Goal: Task Accomplishment & Management: Manage account settings

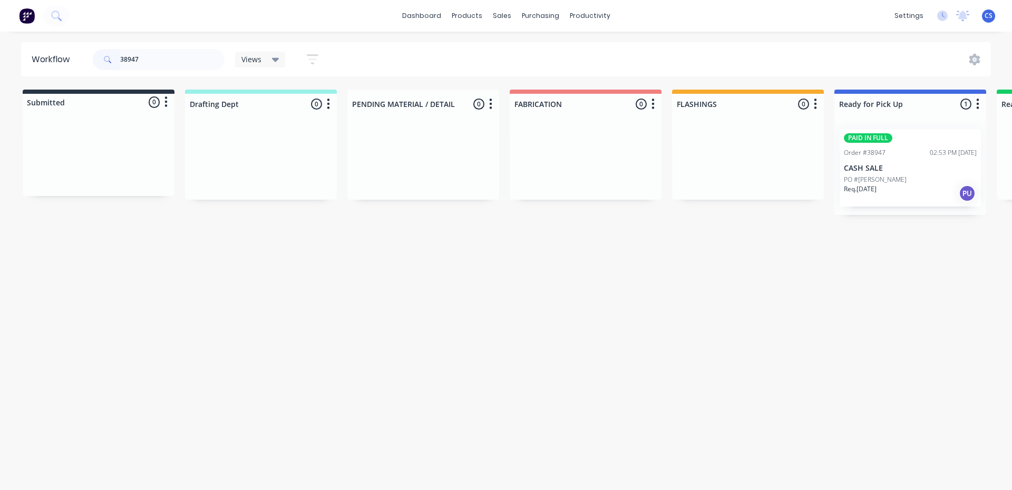
type input "38947"
click at [884, 181] on p "PO #[PERSON_NAME]" at bounding box center [875, 179] width 63 height 9
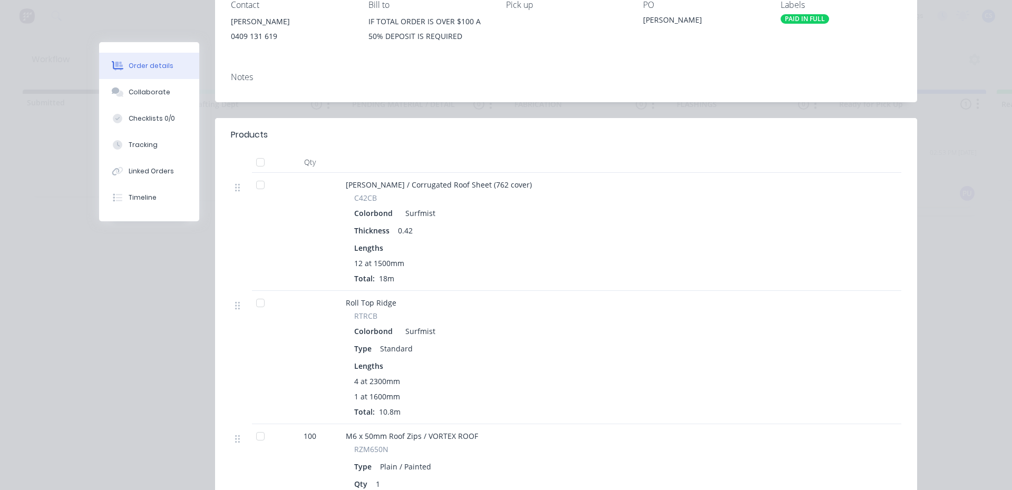
scroll to position [158, 0]
click at [150, 95] on div "Collaborate" at bounding box center [150, 91] width 42 height 9
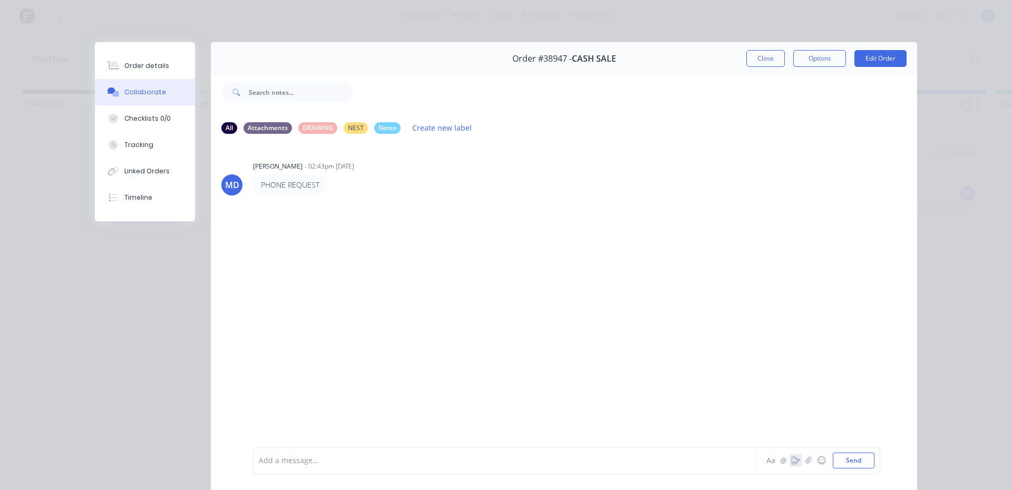
click at [791, 460] on icon "button" at bounding box center [795, 460] width 8 height 7
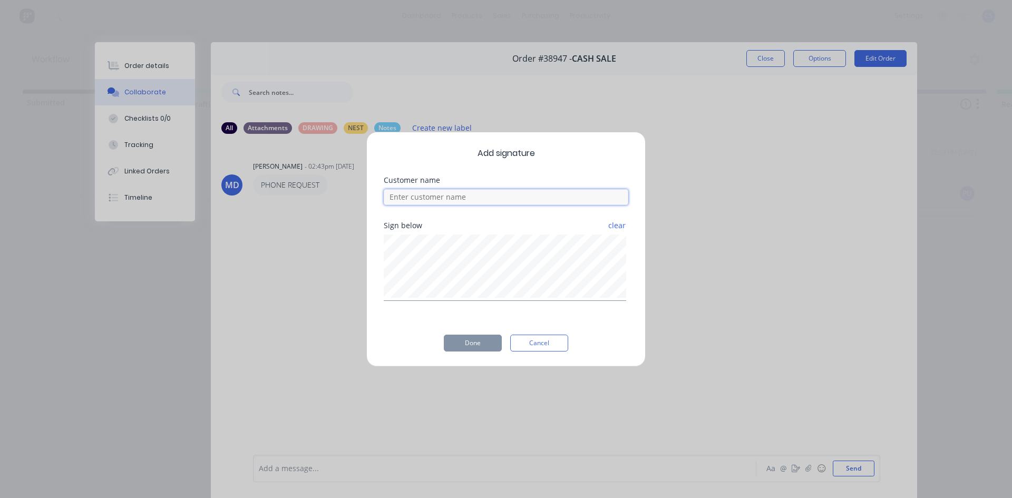
click at [479, 199] on input at bounding box center [506, 197] width 244 height 16
type input "WILL"
click at [460, 345] on button "Done" at bounding box center [473, 343] width 58 height 17
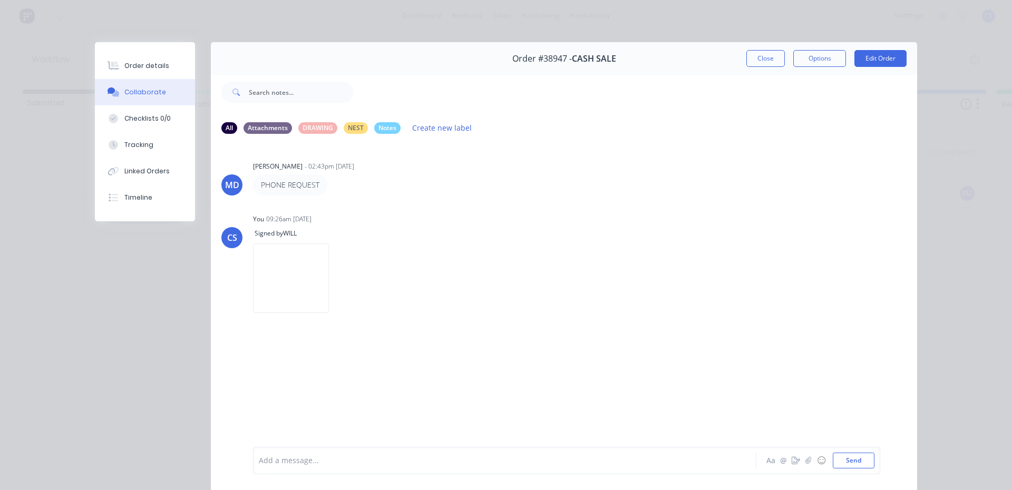
drag, startPoint x: 145, startPoint y: 64, endPoint x: 269, endPoint y: 73, distance: 124.7
click at [145, 64] on div "Order details" at bounding box center [146, 65] width 45 height 9
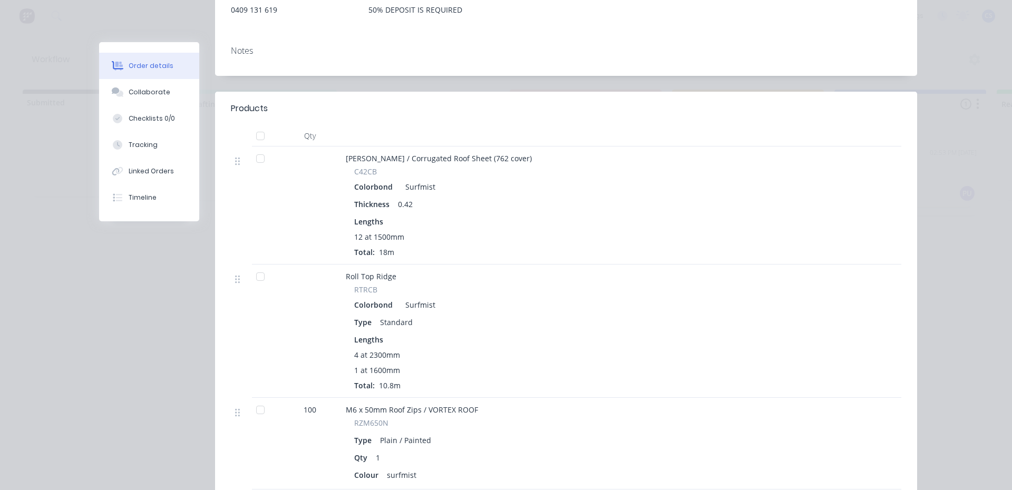
scroll to position [105, 0]
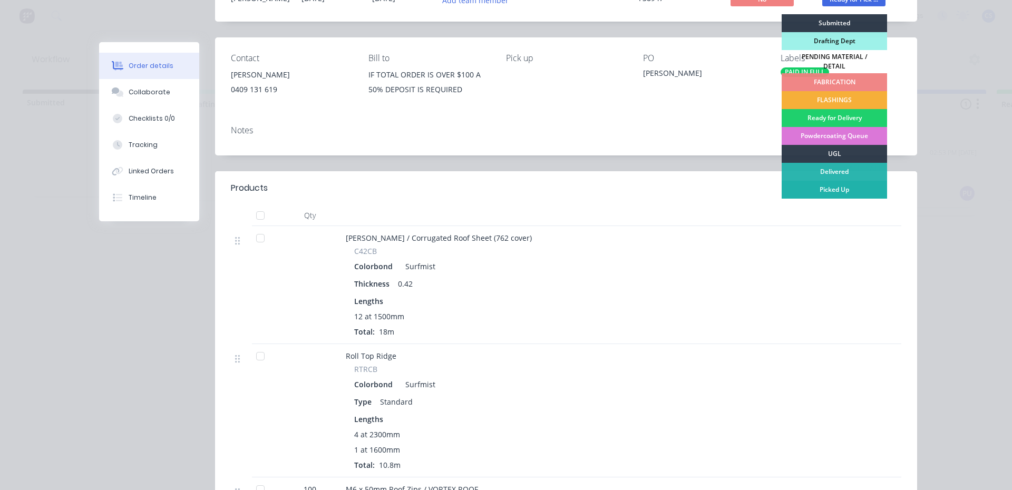
click at [844, 181] on div "Picked Up" at bounding box center [833, 190] width 105 height 18
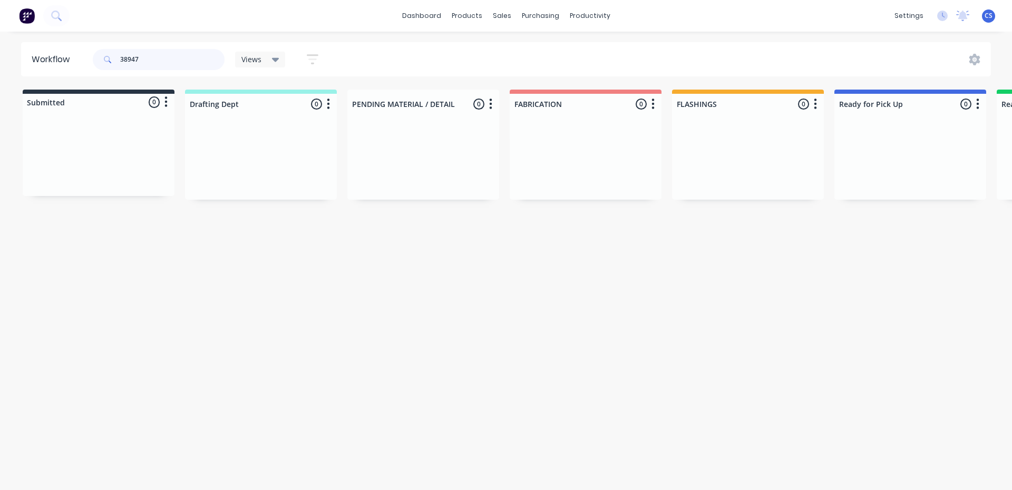
drag, startPoint x: 152, startPoint y: 57, endPoint x: 54, endPoint y: 65, distance: 98.3
click at [80, 64] on header "Workflow 38947 Views Save new view None (Default) edit [PERSON_NAME] edit Produ…" at bounding box center [506, 59] width 970 height 34
type input "[PERSON_NAME]"
click at [895, 183] on div "PAID IN FULL Order #47204 06:30 AM [DATE] CASH SALE PO #[PERSON_NAME]. [DATE] PU" at bounding box center [909, 167] width 141 height 77
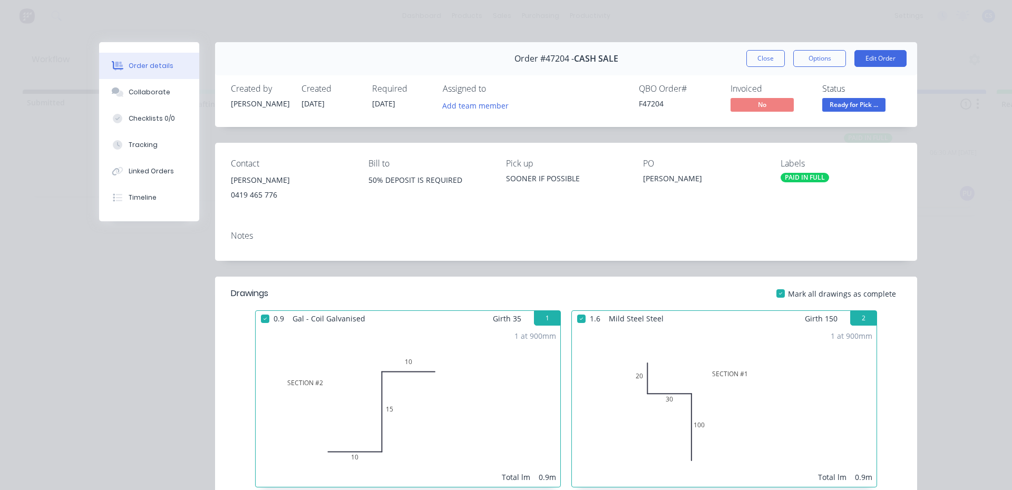
scroll to position [53, 0]
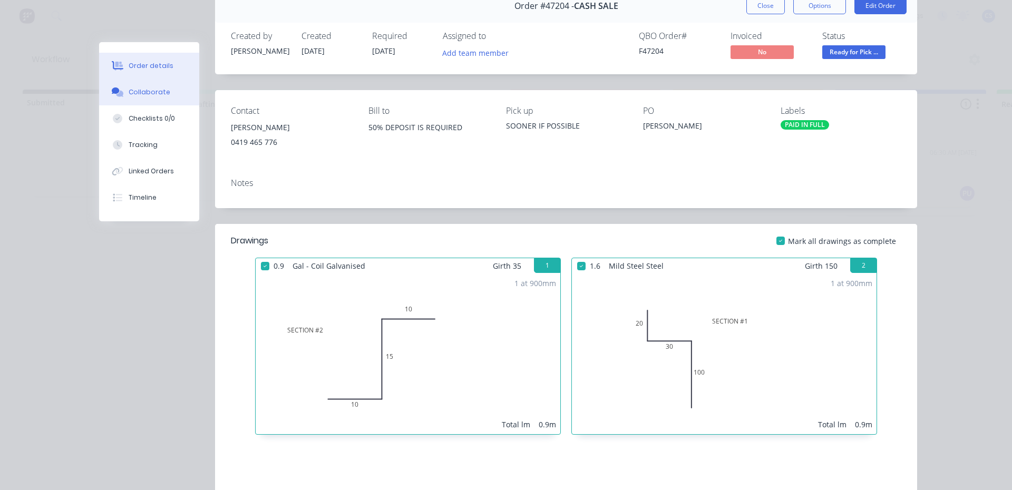
click at [139, 91] on div "Collaborate" at bounding box center [150, 91] width 42 height 9
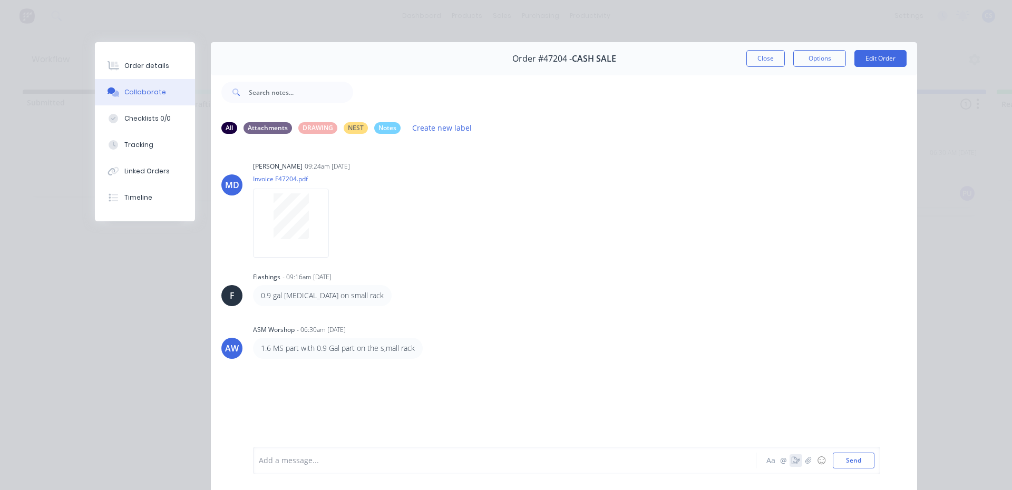
click at [791, 462] on icon "button" at bounding box center [795, 460] width 8 height 7
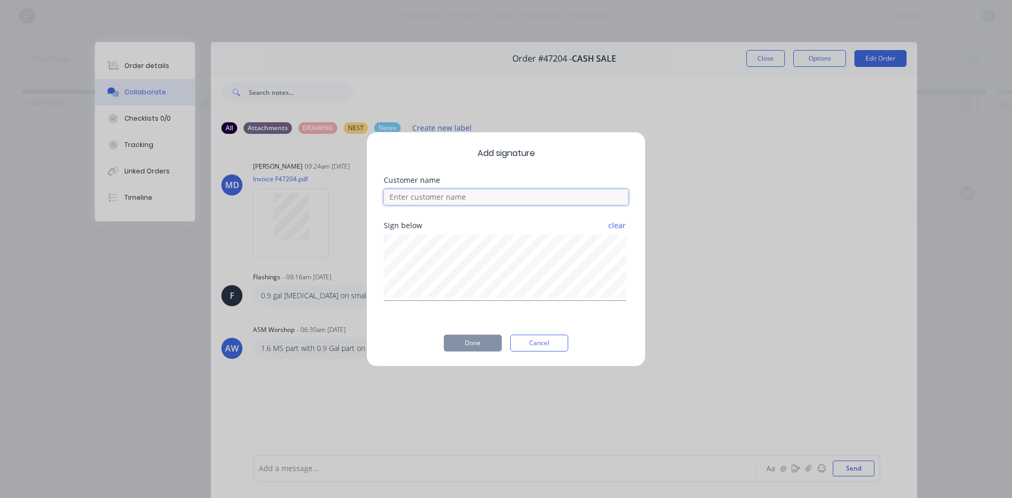
click at [448, 199] on input at bounding box center [506, 197] width 244 height 16
type input "v"
type input "[PERSON_NAME]"
click at [463, 340] on button "Done" at bounding box center [473, 343] width 58 height 17
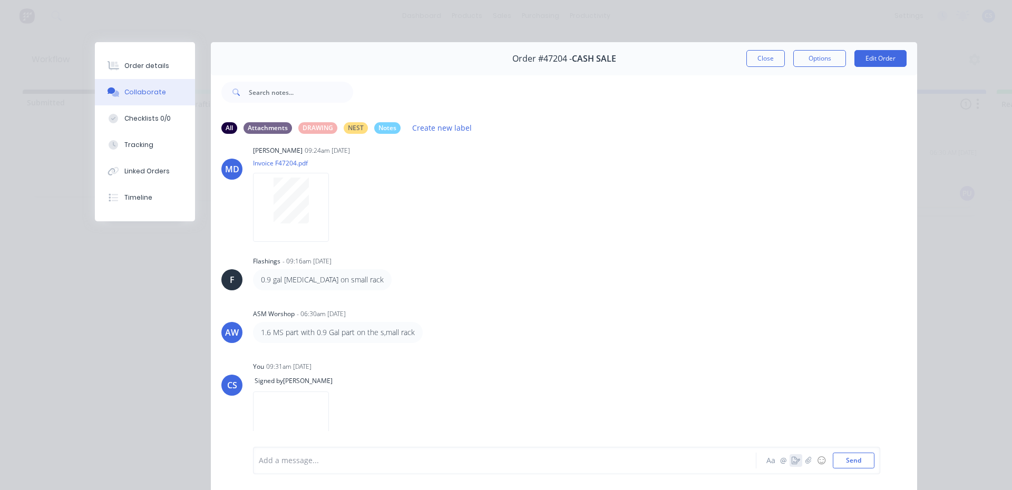
scroll to position [28, 0]
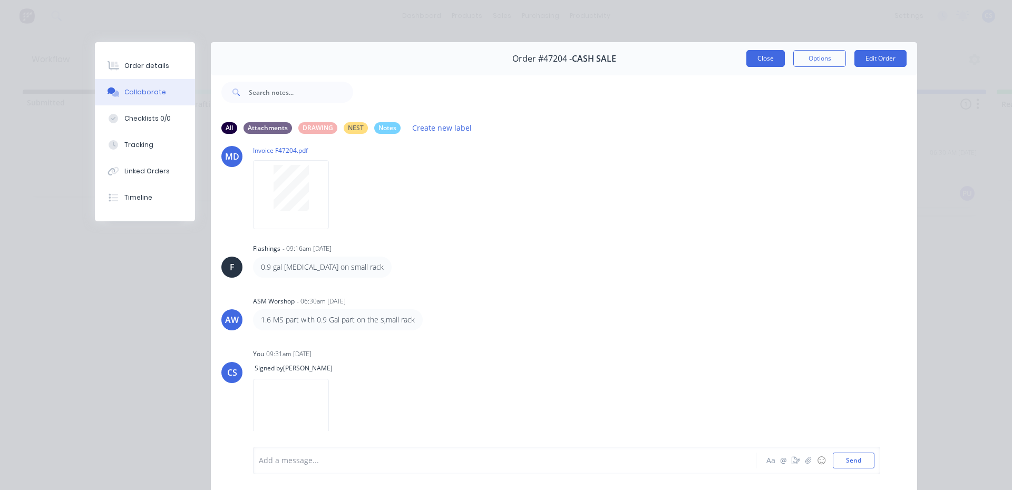
click at [761, 62] on button "Close" at bounding box center [765, 58] width 38 height 17
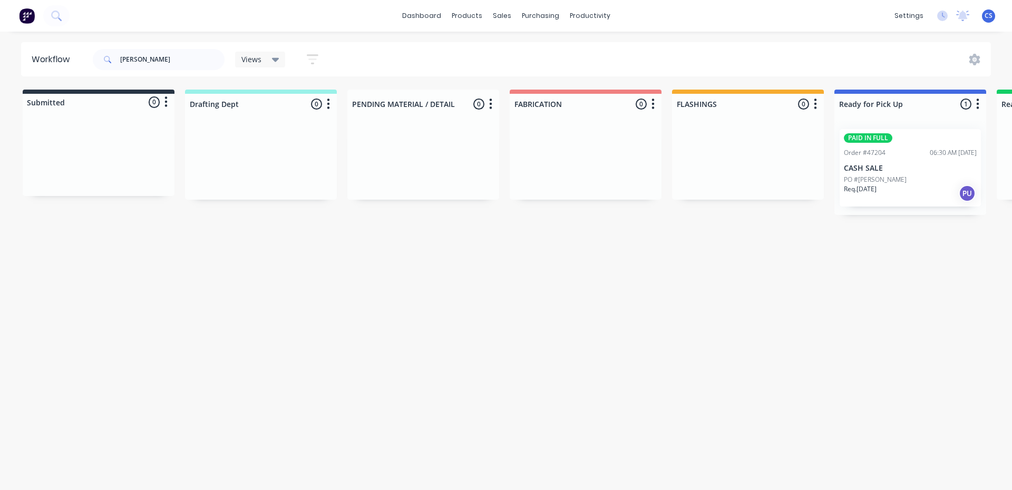
click at [886, 187] on div "Req. [DATE] PU" at bounding box center [910, 193] width 133 height 18
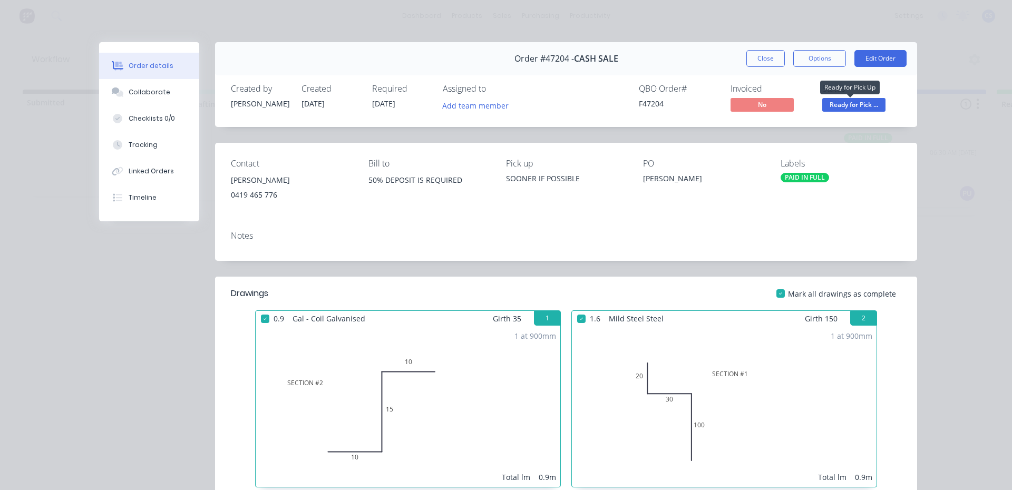
click at [865, 103] on span "Ready for Pick ..." at bounding box center [853, 104] width 63 height 13
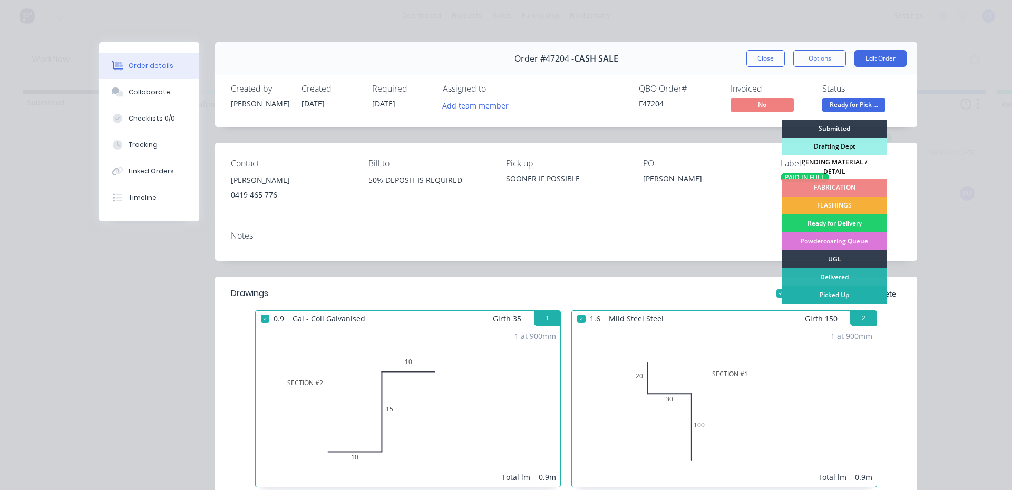
click at [825, 292] on div "Picked Up" at bounding box center [833, 295] width 105 height 18
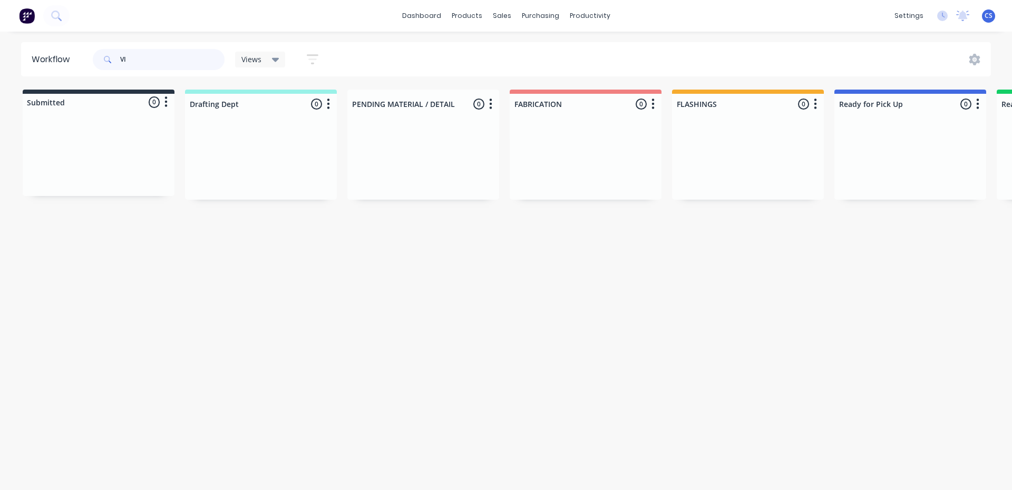
type input "V"
type input "LEAD"
click at [920, 151] on p "LEADBY Pty Ltd" at bounding box center [910, 153] width 133 height 9
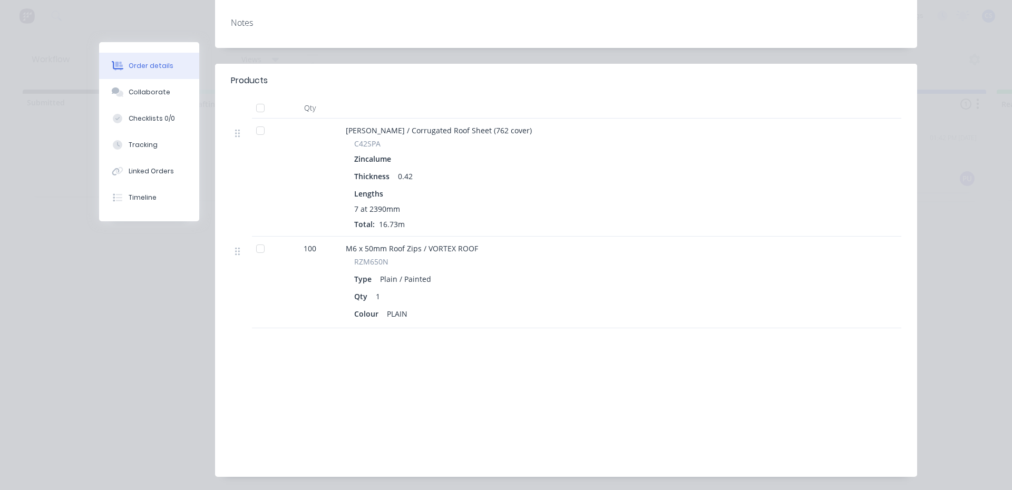
scroll to position [259, 0]
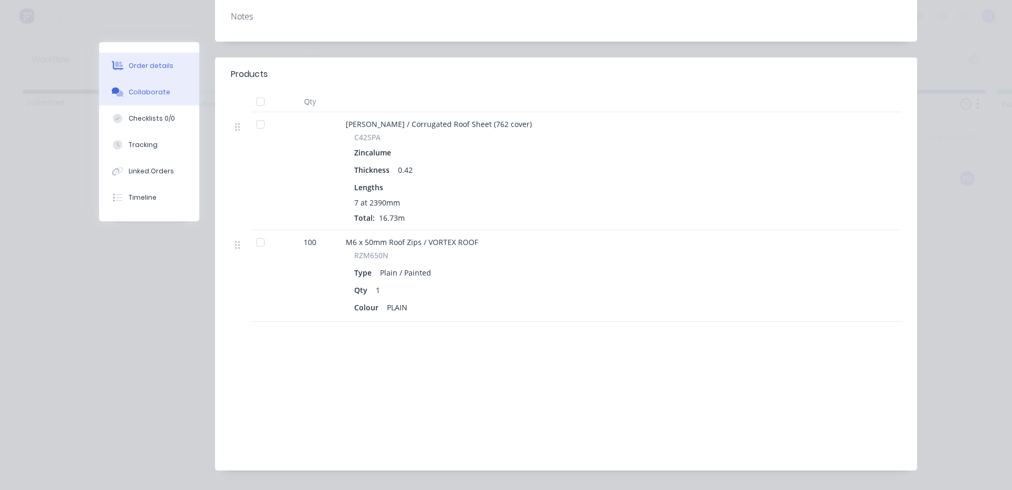
click at [151, 91] on div "Collaborate" at bounding box center [150, 91] width 42 height 9
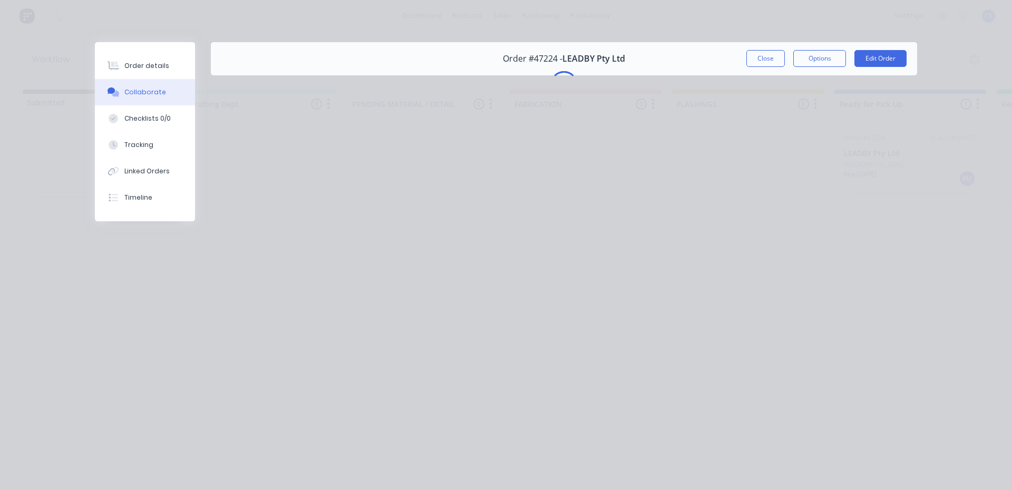
scroll to position [0, 0]
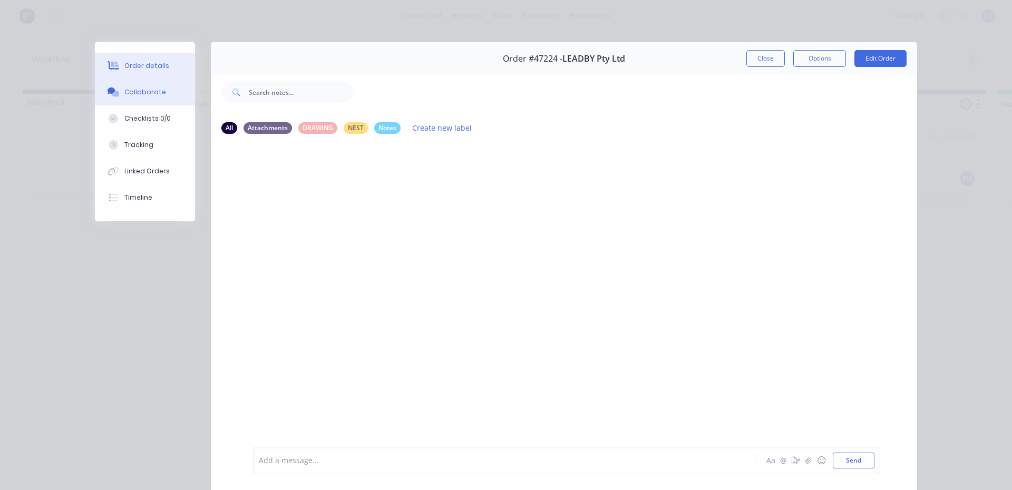
click at [140, 64] on div "Order details" at bounding box center [146, 65] width 45 height 9
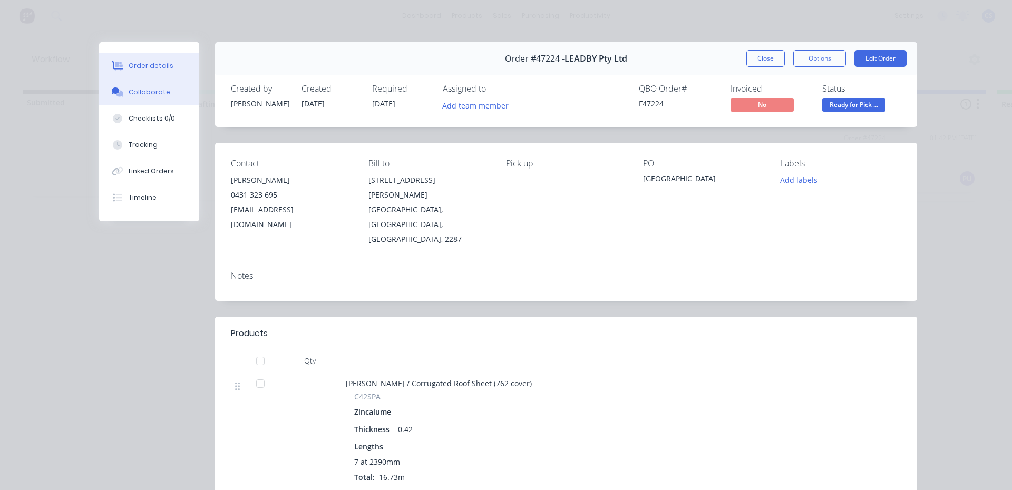
click at [141, 86] on button "Collaborate" at bounding box center [149, 92] width 100 height 26
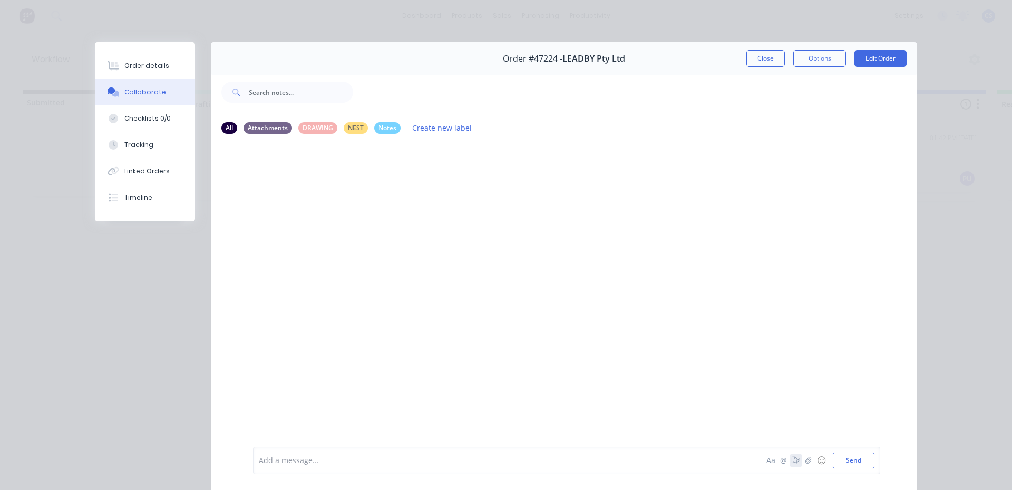
click at [794, 461] on icon "button" at bounding box center [795, 460] width 8 height 7
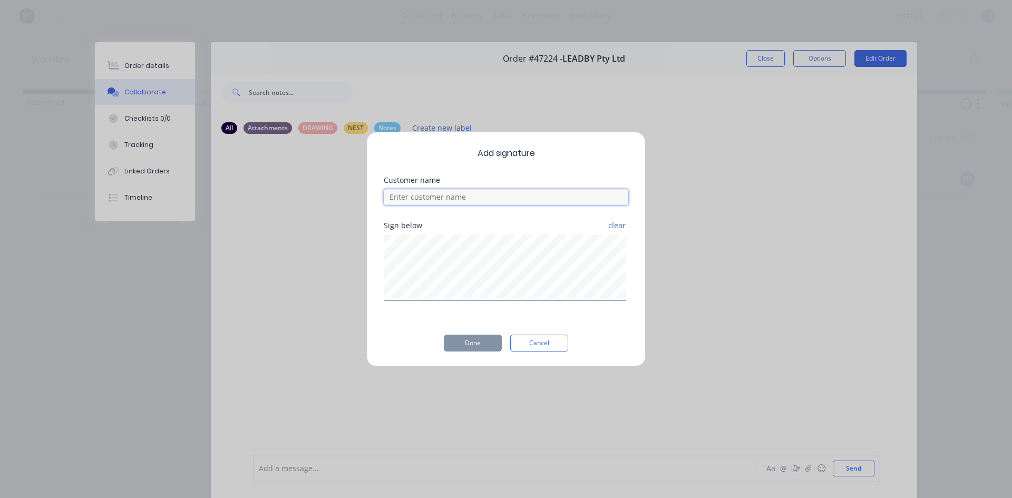
click at [536, 197] on input at bounding box center [506, 197] width 244 height 16
type input "[PERSON_NAME]"
click at [488, 346] on button "Done" at bounding box center [473, 343] width 58 height 17
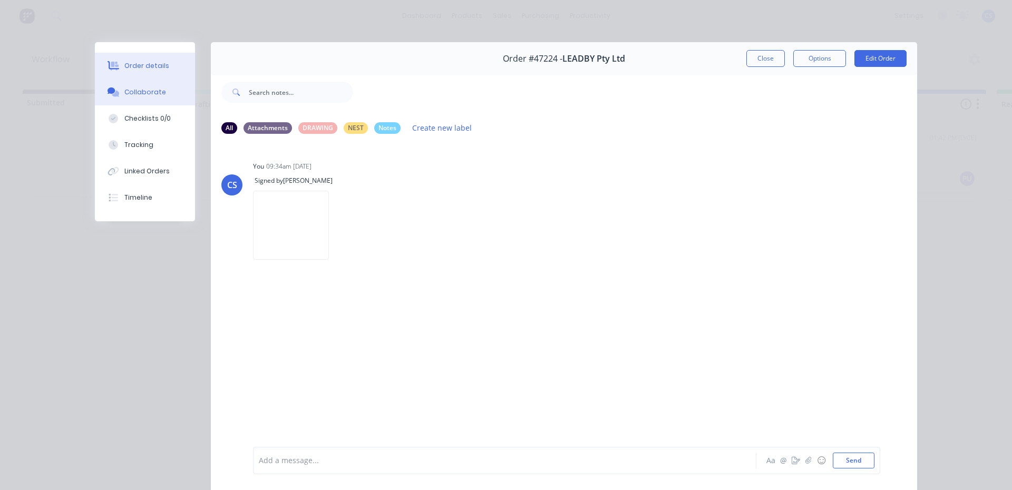
click at [138, 69] on div "Order details" at bounding box center [146, 65] width 45 height 9
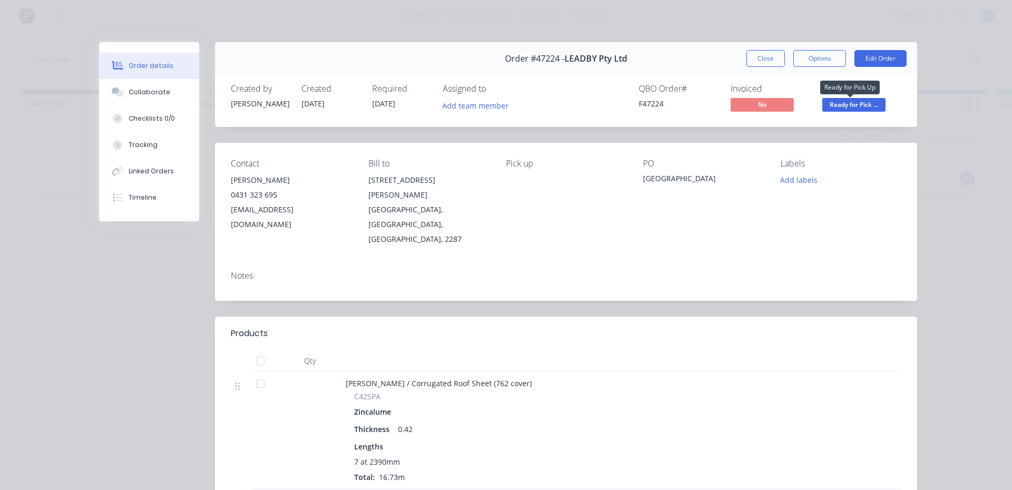
click at [850, 103] on span "Ready for Pick ..." at bounding box center [853, 104] width 63 height 13
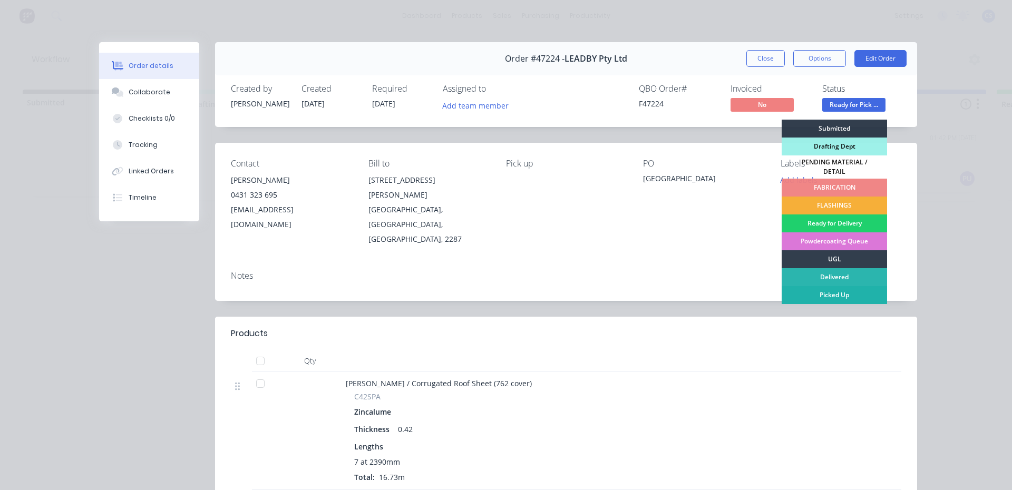
click at [850, 297] on div "Picked Up" at bounding box center [833, 295] width 105 height 18
